Goal: Information Seeking & Learning: Learn about a topic

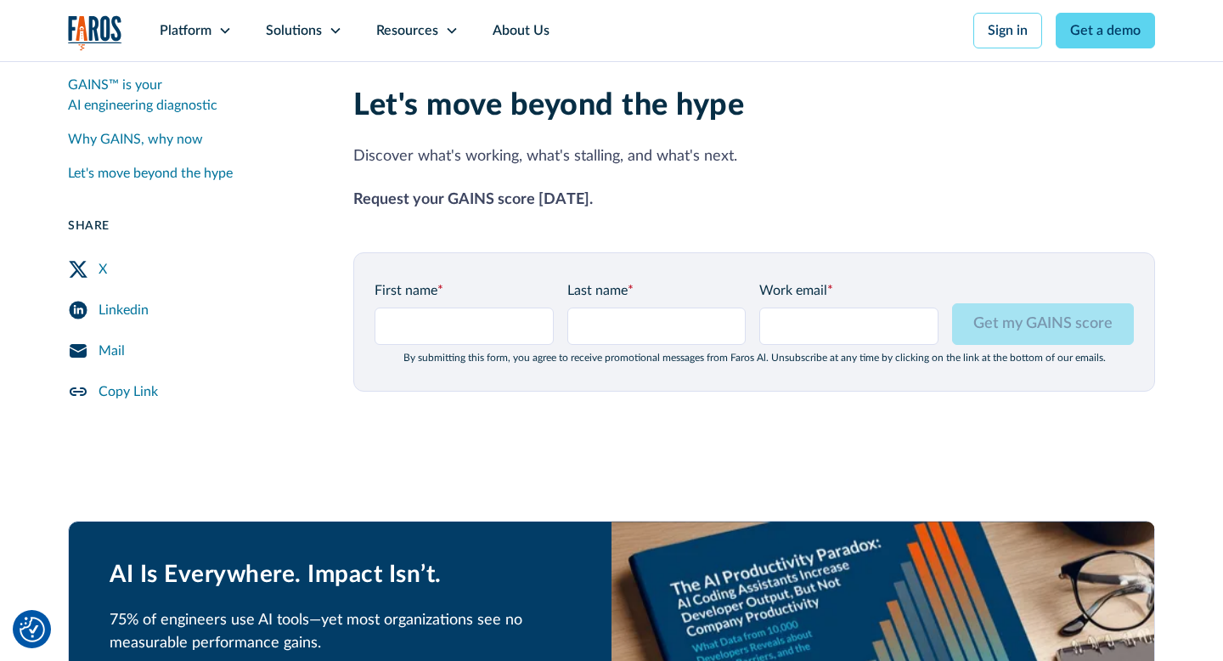
scroll to position [2113, 0]
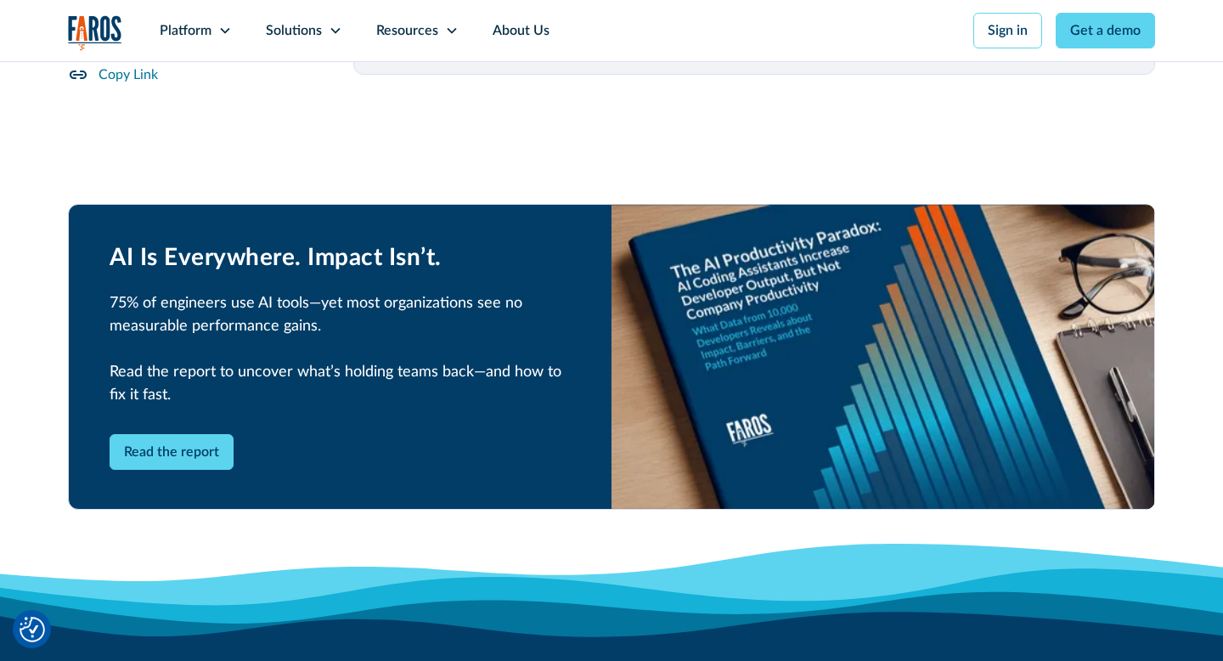
scroll to position [2307, 0]
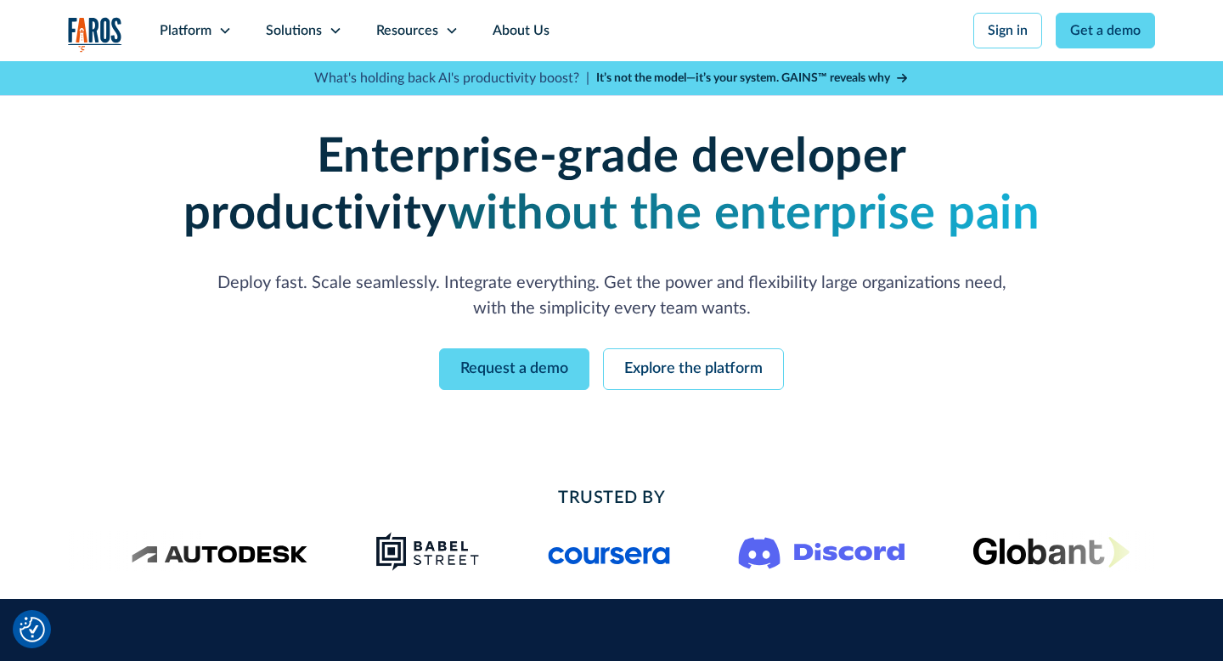
click at [218, 96] on div "Enterprise-grade developer productivity without the enterprise pain Deploy fast…" at bounding box center [611, 259] width 1087 height 396
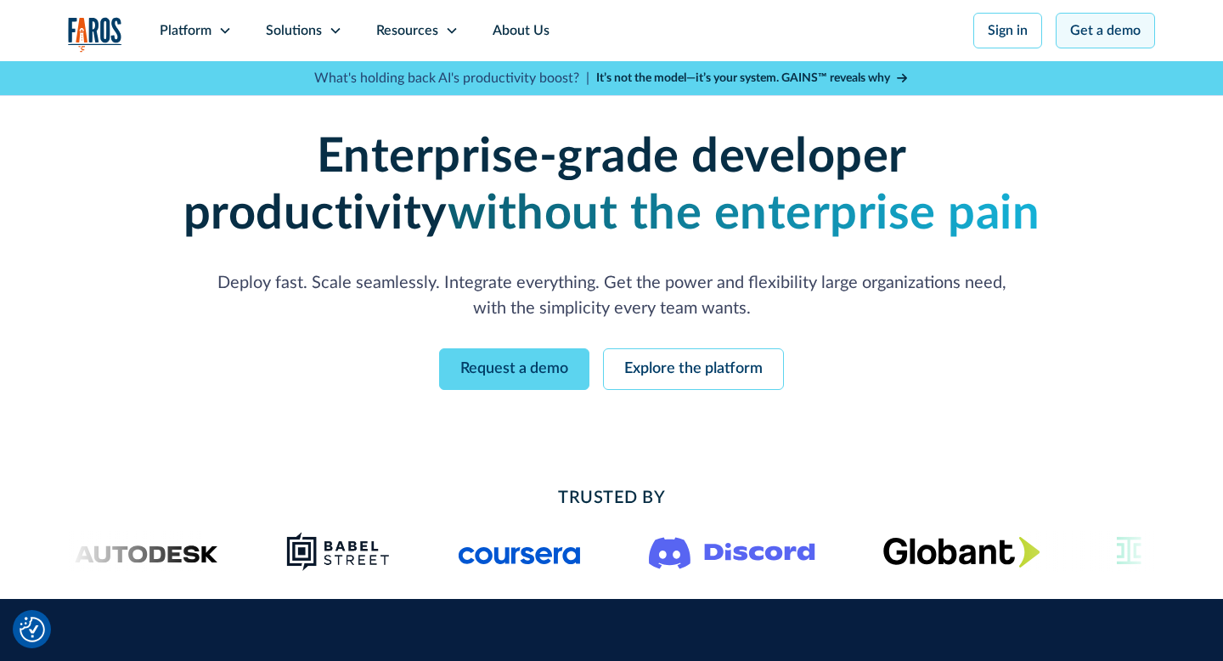
click at [1081, 27] on link "Get a demo" at bounding box center [1104, 31] width 99 height 36
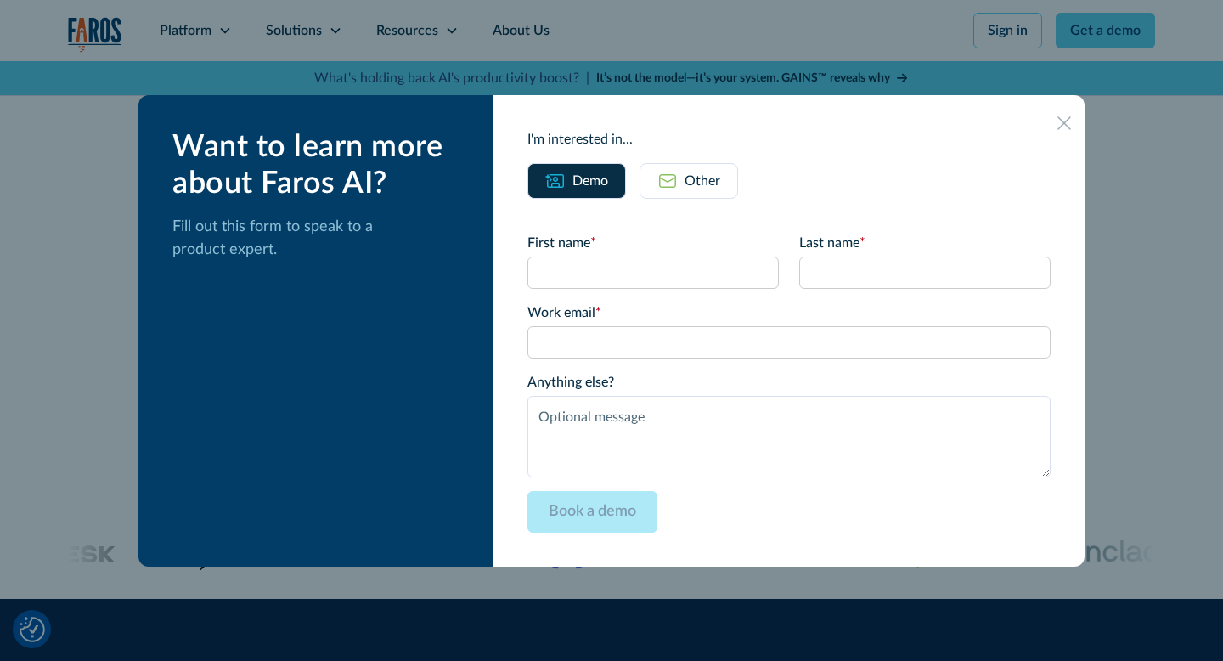
click at [1057, 119] on icon at bounding box center [1064, 122] width 14 height 13
